Goal: Transaction & Acquisition: Book appointment/travel/reservation

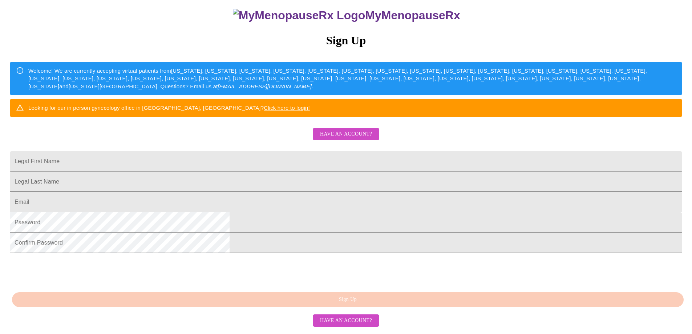
scroll to position [109, 0]
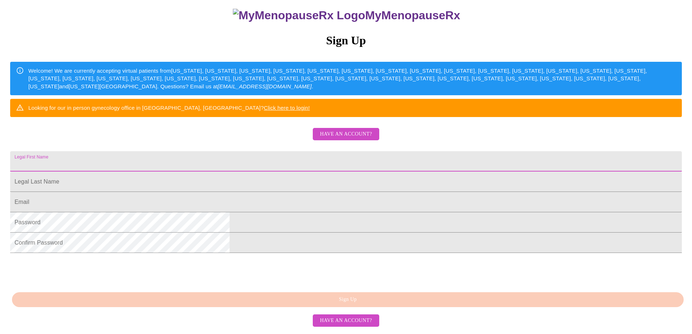
click at [264, 159] on input "Legal First Name" at bounding box center [345, 161] width 671 height 20
type input "[PERSON_NAME]"
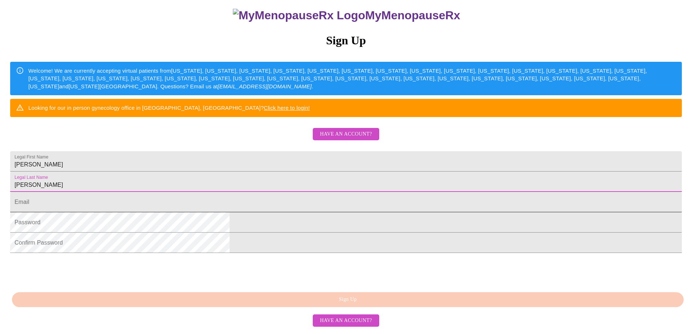
scroll to position [133, 0]
type input "[PERSON_NAME]"
click at [261, 192] on input "Legal First Name" at bounding box center [345, 202] width 671 height 20
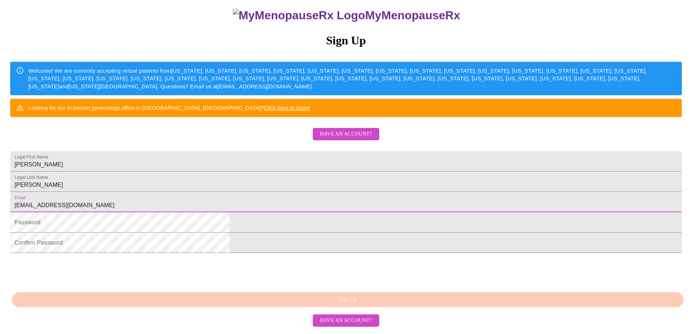
type input "[EMAIL_ADDRESS][DOMAIN_NAME]"
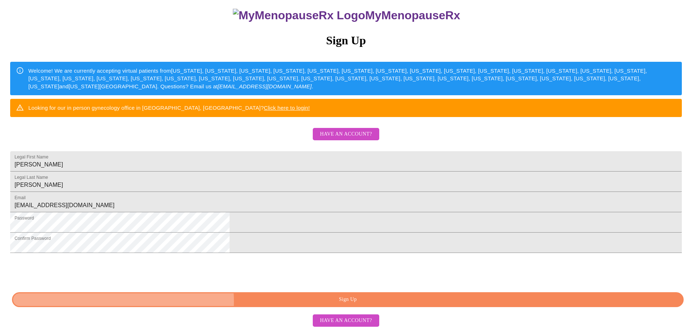
click at [350, 304] on span "Sign Up" at bounding box center [347, 299] width 655 height 9
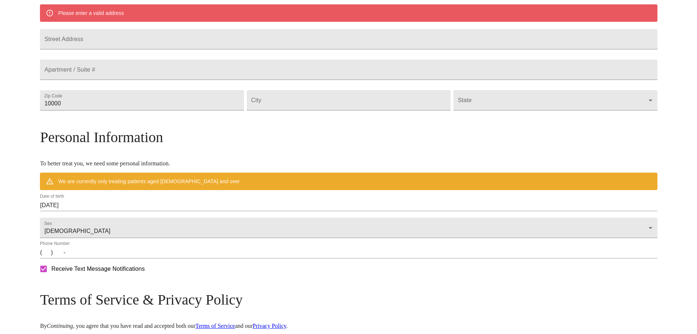
scroll to position [177, 0]
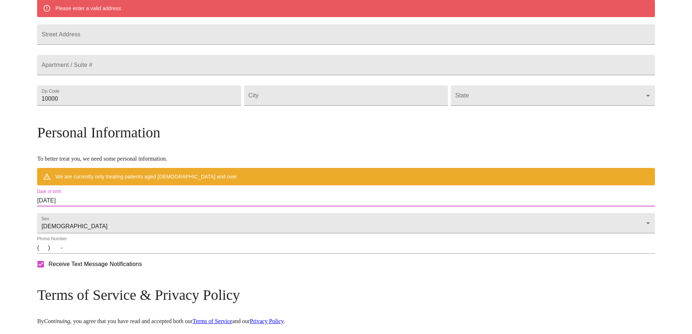
drag, startPoint x: 145, startPoint y: 216, endPoint x: 83, endPoint y: 217, distance: 62.1
click at [83, 217] on div "MyMenopauseRx Welcome to MyMenopauseRx Since it's your first time here, you'll …" at bounding box center [345, 109] width 617 height 566
drag, startPoint x: 142, startPoint y: 225, endPoint x: 147, endPoint y: 216, distance: 10.8
click at [143, 223] on div "Sex [DEMOGRAPHIC_DATA] [DEMOGRAPHIC_DATA]" at bounding box center [346, 221] width 620 height 27
drag, startPoint x: 147, startPoint y: 216, endPoint x: 77, endPoint y: 224, distance: 71.2
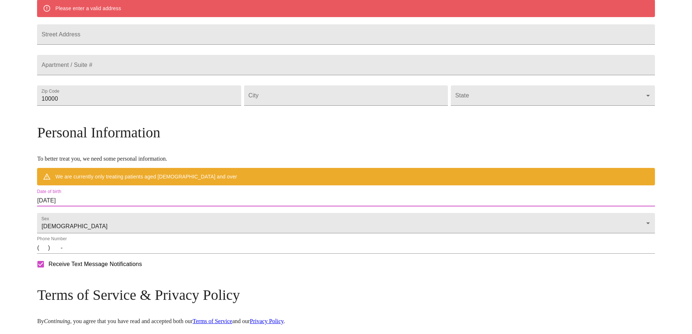
click at [77, 224] on div "MyMenopauseRx Welcome to MyMenopauseRx Since it's your first time here, you'll …" at bounding box center [345, 109] width 617 height 566
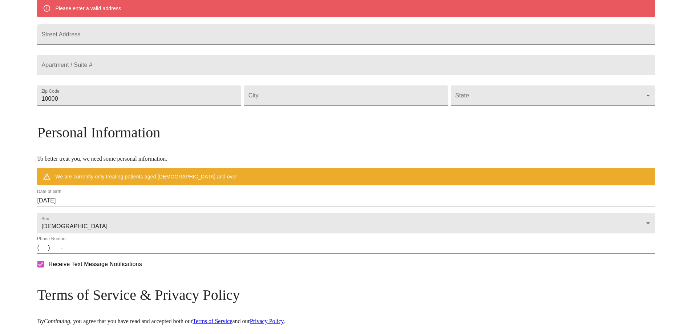
drag, startPoint x: 214, startPoint y: 252, endPoint x: 196, endPoint y: 235, distance: 24.4
click at [214, 235] on div "Sex [DEMOGRAPHIC_DATA] [DEMOGRAPHIC_DATA]" at bounding box center [346, 221] width 620 height 27
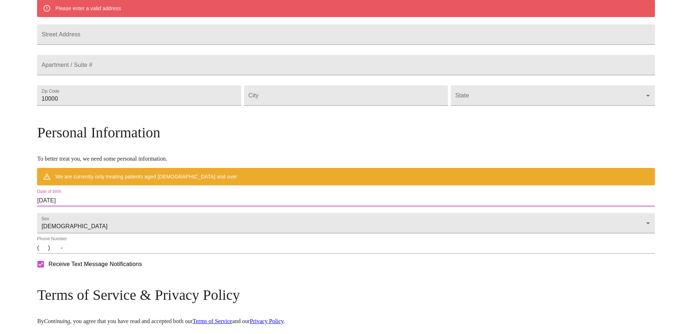
click at [158, 206] on input "[DATE]" at bounding box center [345, 201] width 617 height 12
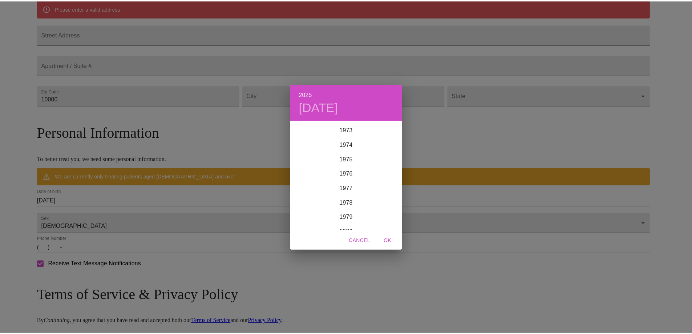
scroll to position [1060, 0]
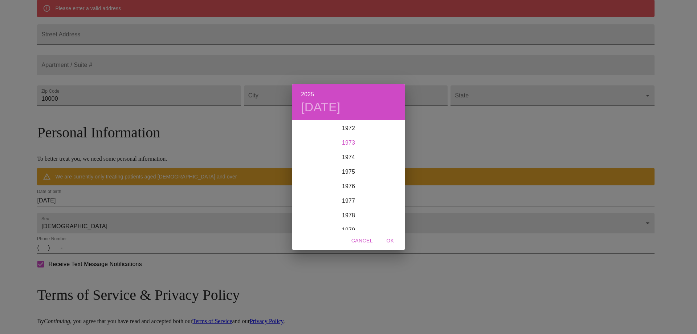
click at [348, 143] on div "1973" at bounding box center [348, 142] width 113 height 15
click at [390, 133] on div "Mar" at bounding box center [385, 134] width 37 height 27
click at [318, 182] on p "12" at bounding box center [320, 184] width 6 height 7
click at [390, 240] on span "OK" at bounding box center [390, 240] width 17 height 9
type input "[DATE]"
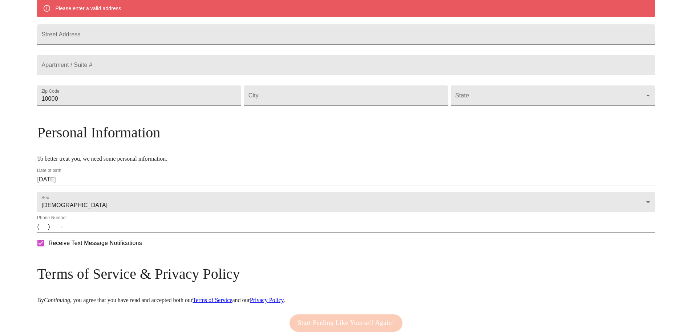
click at [156, 234] on div "Phone Number (   )    -" at bounding box center [346, 224] width 620 height 20
click at [125, 232] on input "(   )    -" at bounding box center [345, 227] width 617 height 12
click at [120, 232] on input "(   )    -" at bounding box center [345, 227] width 617 height 12
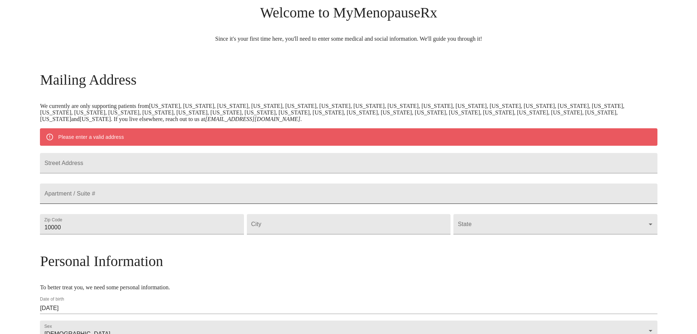
scroll to position [32, 0]
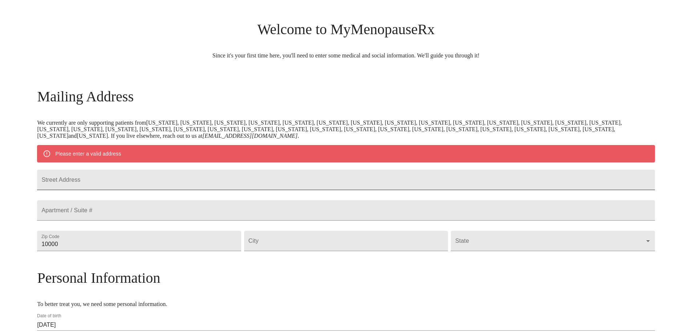
type input "[PHONE_NUMBER]"
click at [159, 187] on input "Street Address" at bounding box center [345, 180] width 617 height 20
type input "2"
type input "[STREET_ADDRESS]"
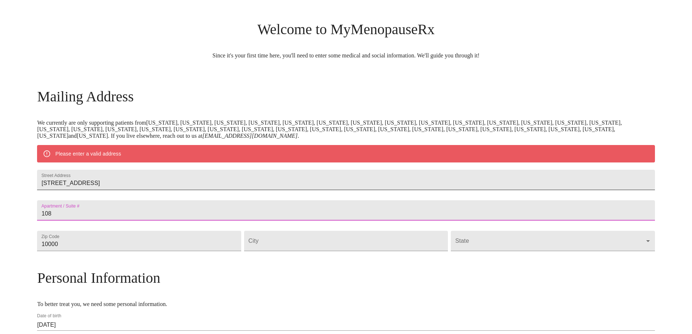
type input "108"
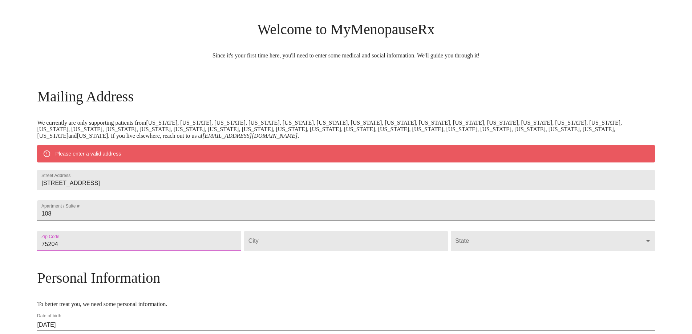
type input "75204"
type input "[GEOGRAPHIC_DATA]"
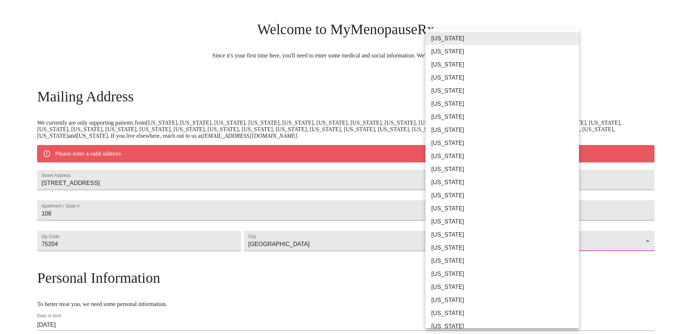
click at [474, 261] on body "MyMenopauseRx Welcome to MyMenopauseRx Since it's your first time here, you'll …" at bounding box center [348, 243] width 691 height 545
click at [442, 262] on li "[US_STATE]" at bounding box center [505, 260] width 159 height 13
type input "[US_STATE]"
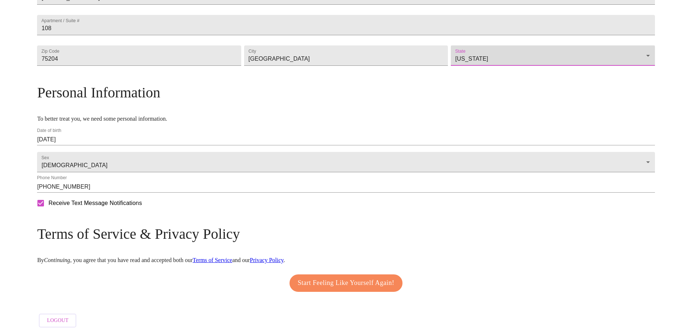
scroll to position [217, 0]
click at [344, 279] on span "Start Feeling Like Yourself Again!" at bounding box center [346, 283] width 97 height 12
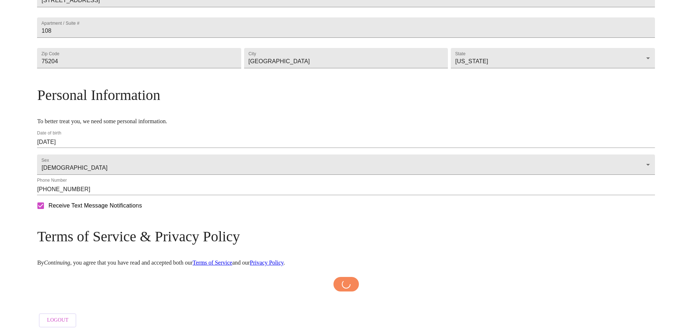
scroll to position [214, 0]
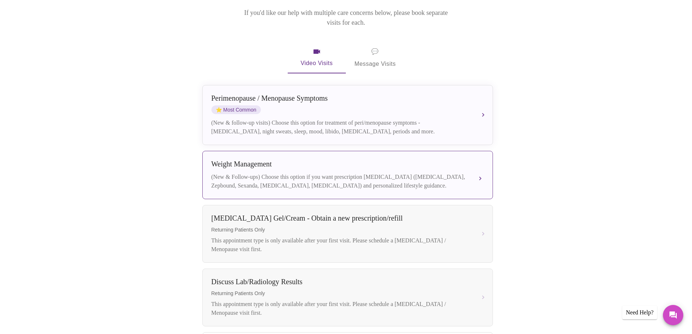
scroll to position [109, 0]
click at [363, 171] on div "(New & Follow-ups) Choose this option if you want prescription [MEDICAL_DATA] (…" at bounding box center [340, 179] width 258 height 17
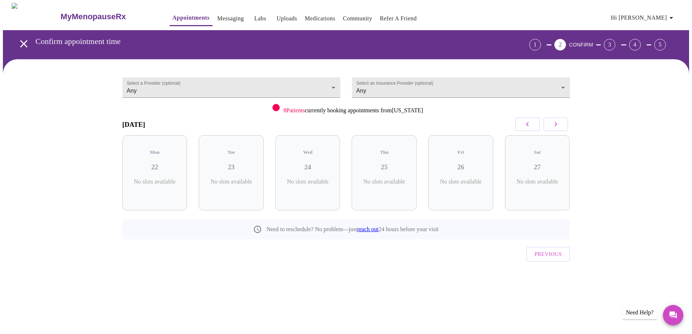
scroll to position [0, 0]
click at [249, 163] on h3 "23" at bounding box center [233, 167] width 53 height 8
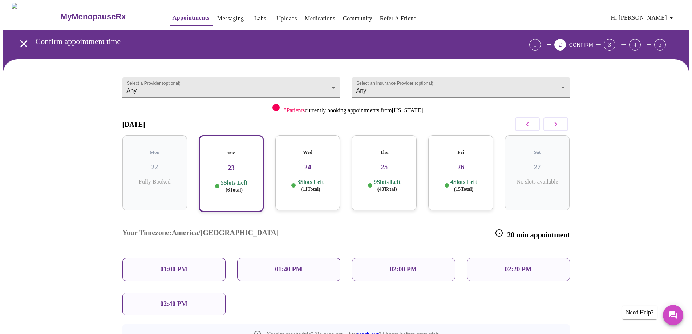
click at [188, 258] on div "01:00 PM" at bounding box center [173, 269] width 103 height 23
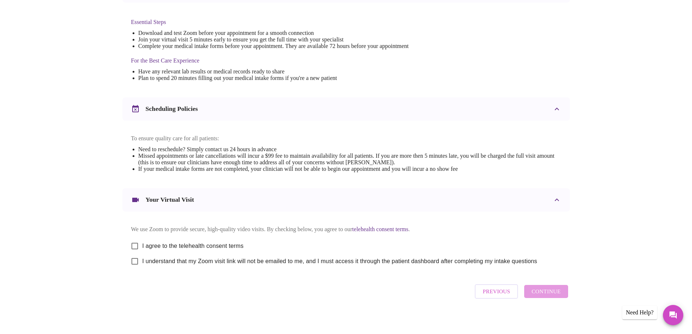
scroll to position [182, 0]
click at [137, 249] on input "I agree to the telehealth consent terms" at bounding box center [134, 245] width 15 height 15
checkbox input "true"
click at [138, 268] on input "I understand that my Zoom visit link will not be emailed to me, and I must acce…" at bounding box center [134, 260] width 15 height 15
checkbox input "true"
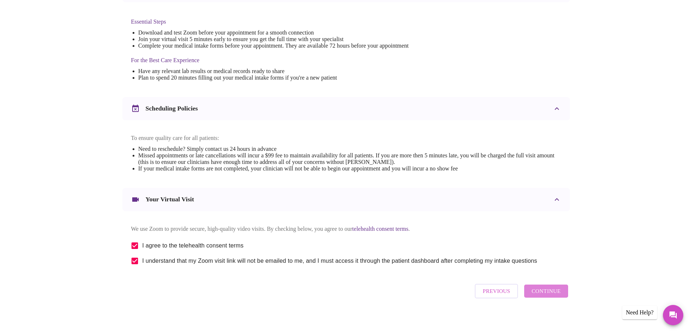
click at [553, 296] on span "Continue" at bounding box center [545, 290] width 29 height 9
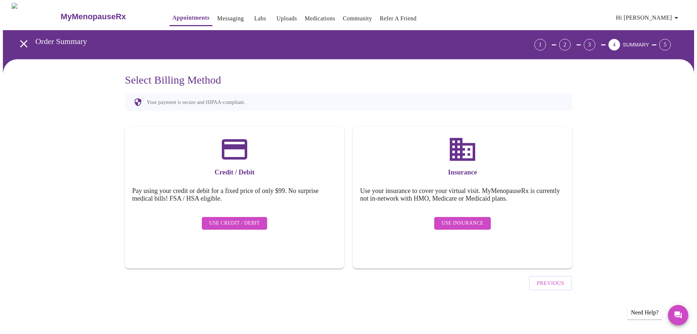
click at [471, 219] on span "Use Insurance" at bounding box center [463, 223] width 42 height 9
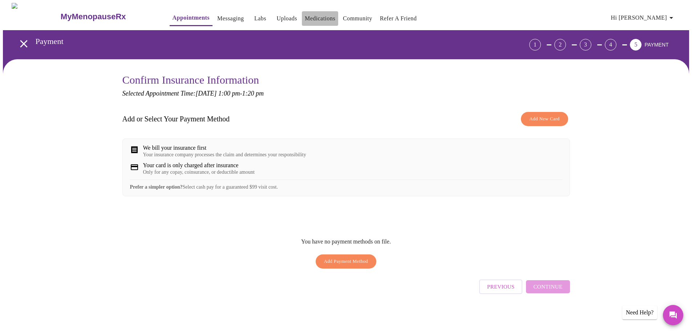
click at [308, 17] on link "Medications" at bounding box center [320, 18] width 31 height 10
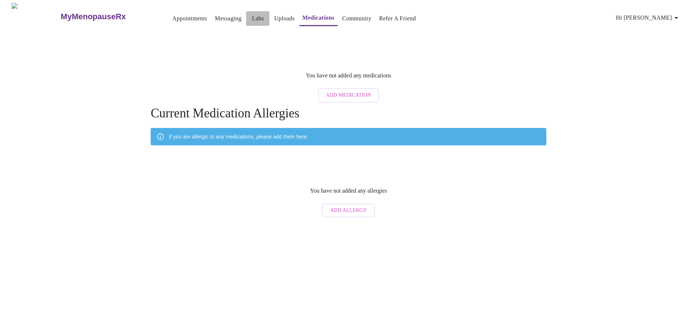
click at [252, 17] on link "Labs" at bounding box center [258, 18] width 12 height 10
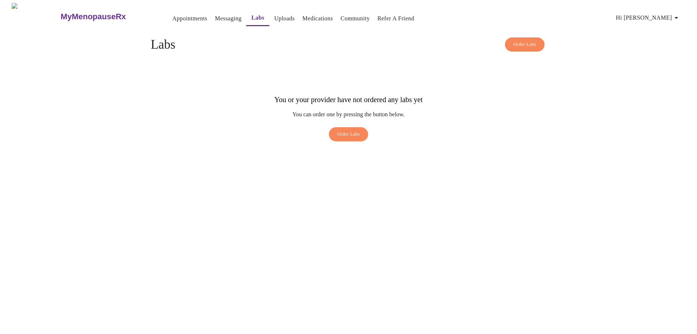
click at [172, 17] on link "Appointments" at bounding box center [189, 18] width 35 height 10
